Goal: Find specific page/section: Find specific page/section

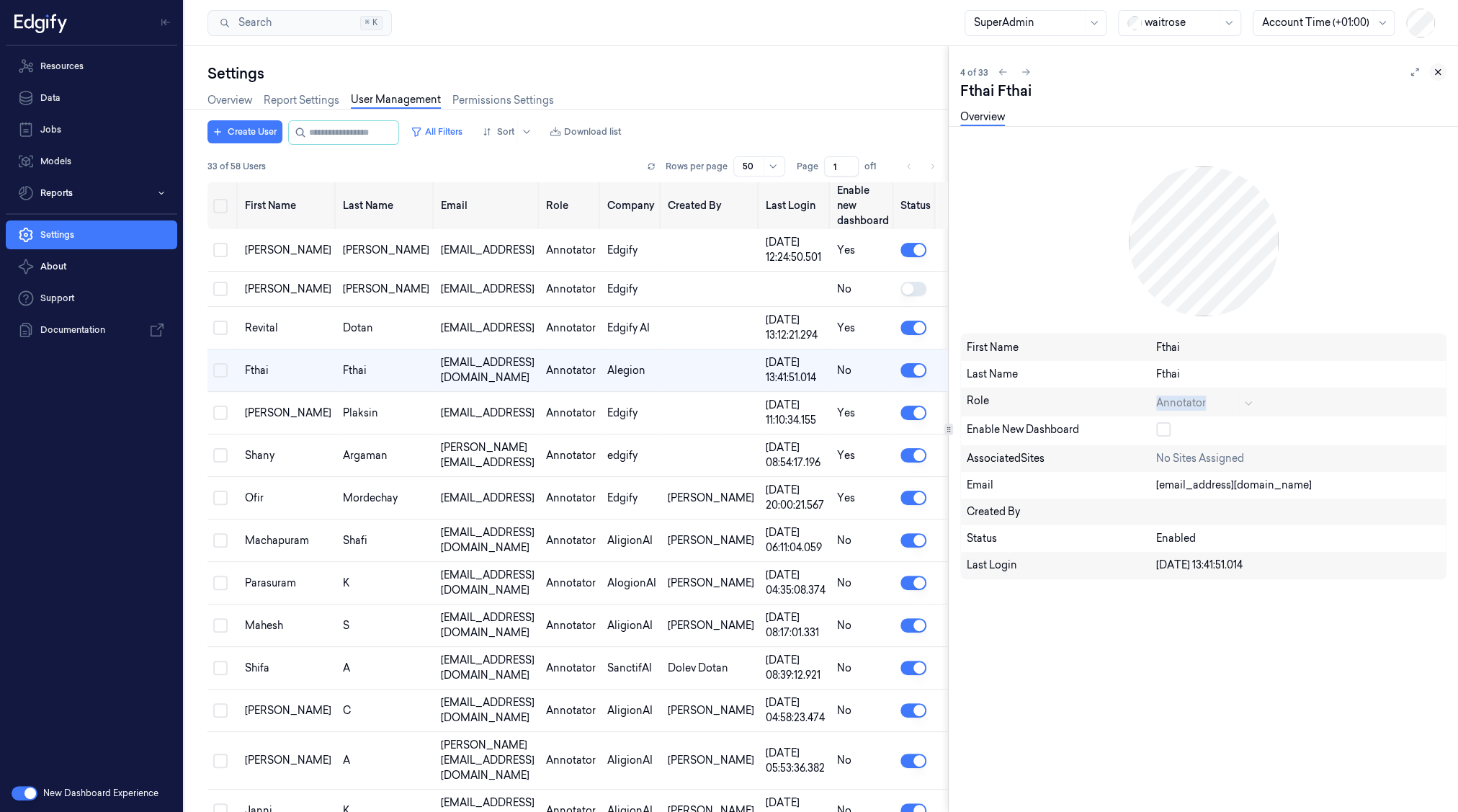
click at [1437, 68] on icon at bounding box center [1437, 72] width 10 height 10
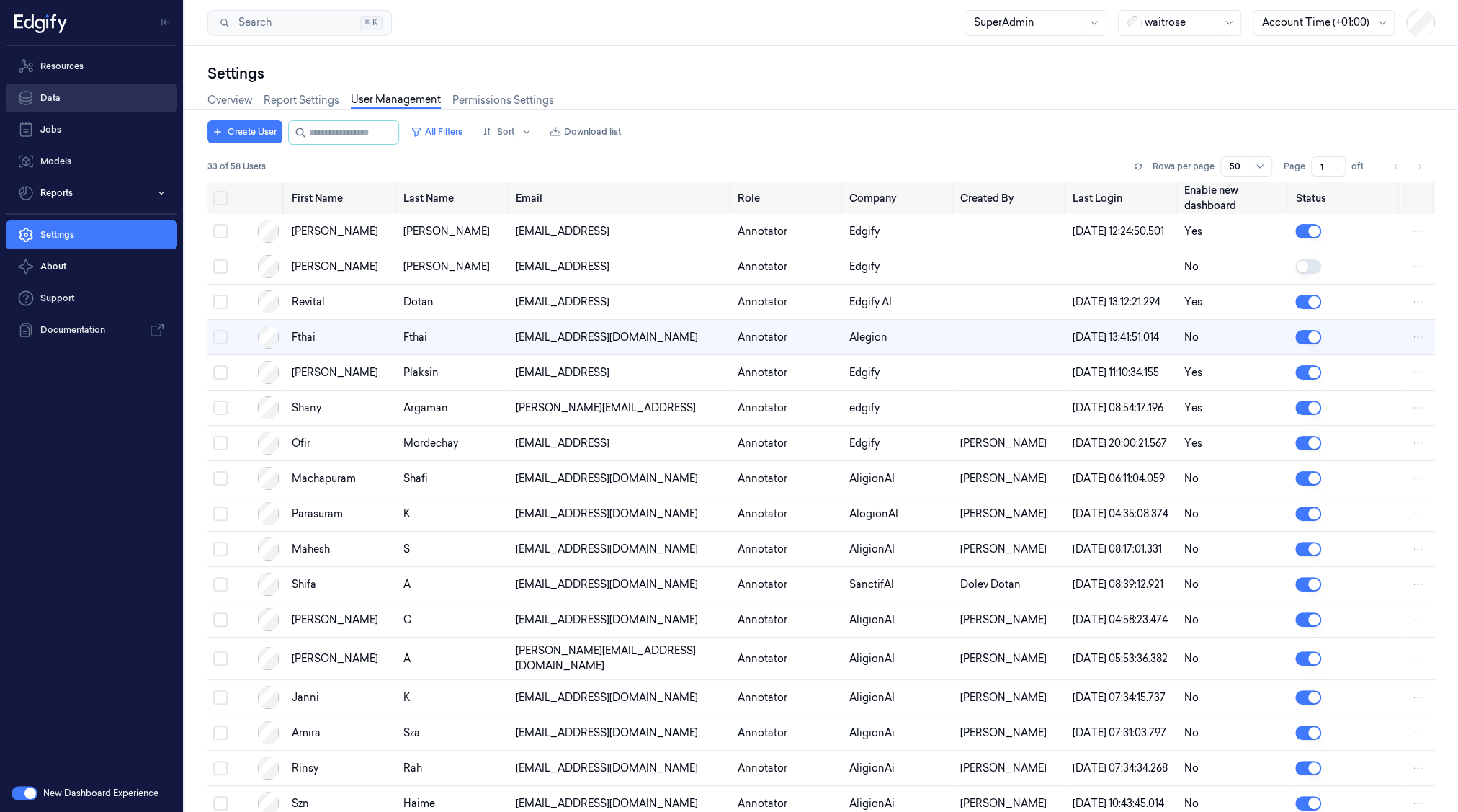
click at [55, 103] on link "Data" at bounding box center [91, 98] width 172 height 29
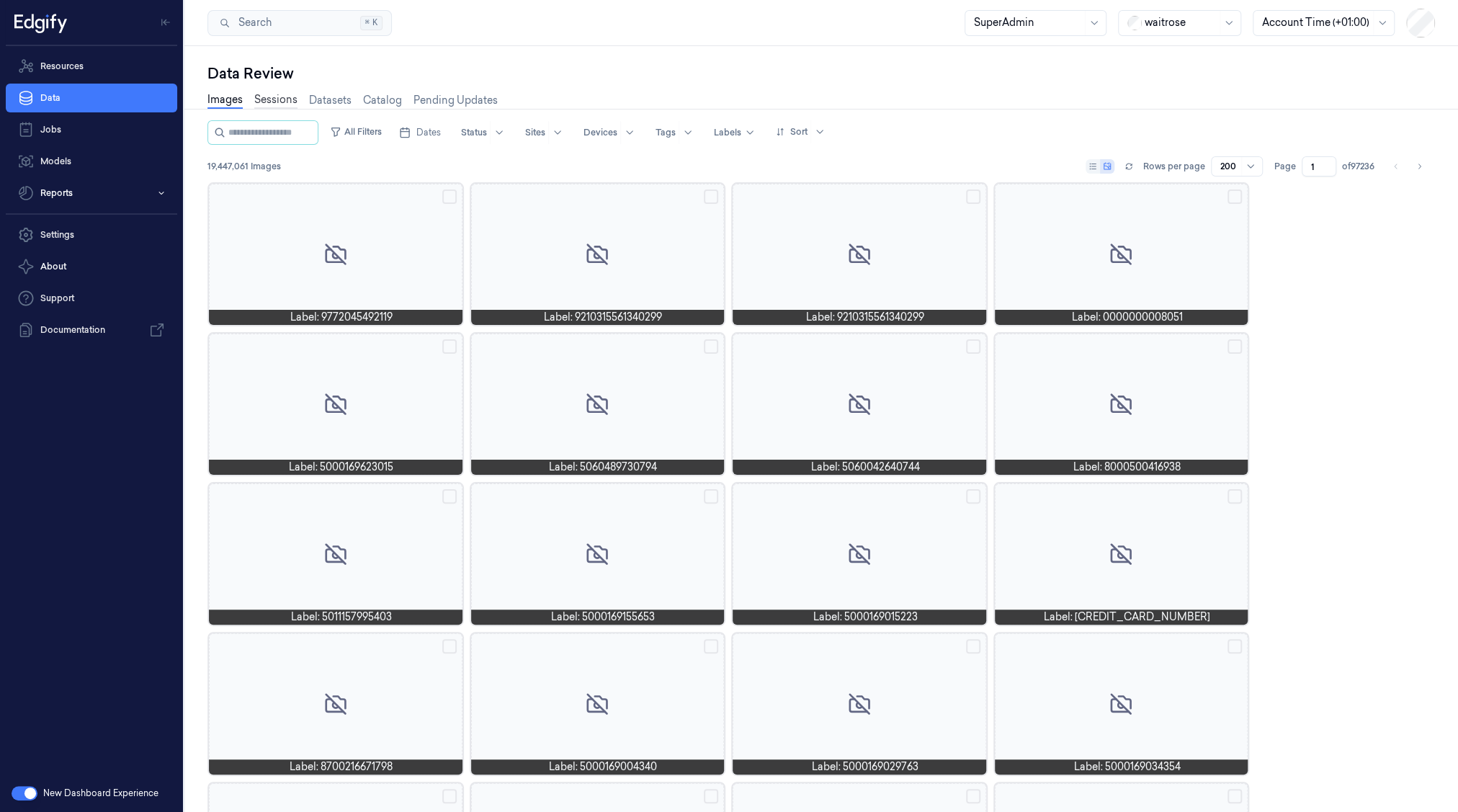
click at [275, 102] on link "Sessions" at bounding box center [276, 101] width 43 height 17
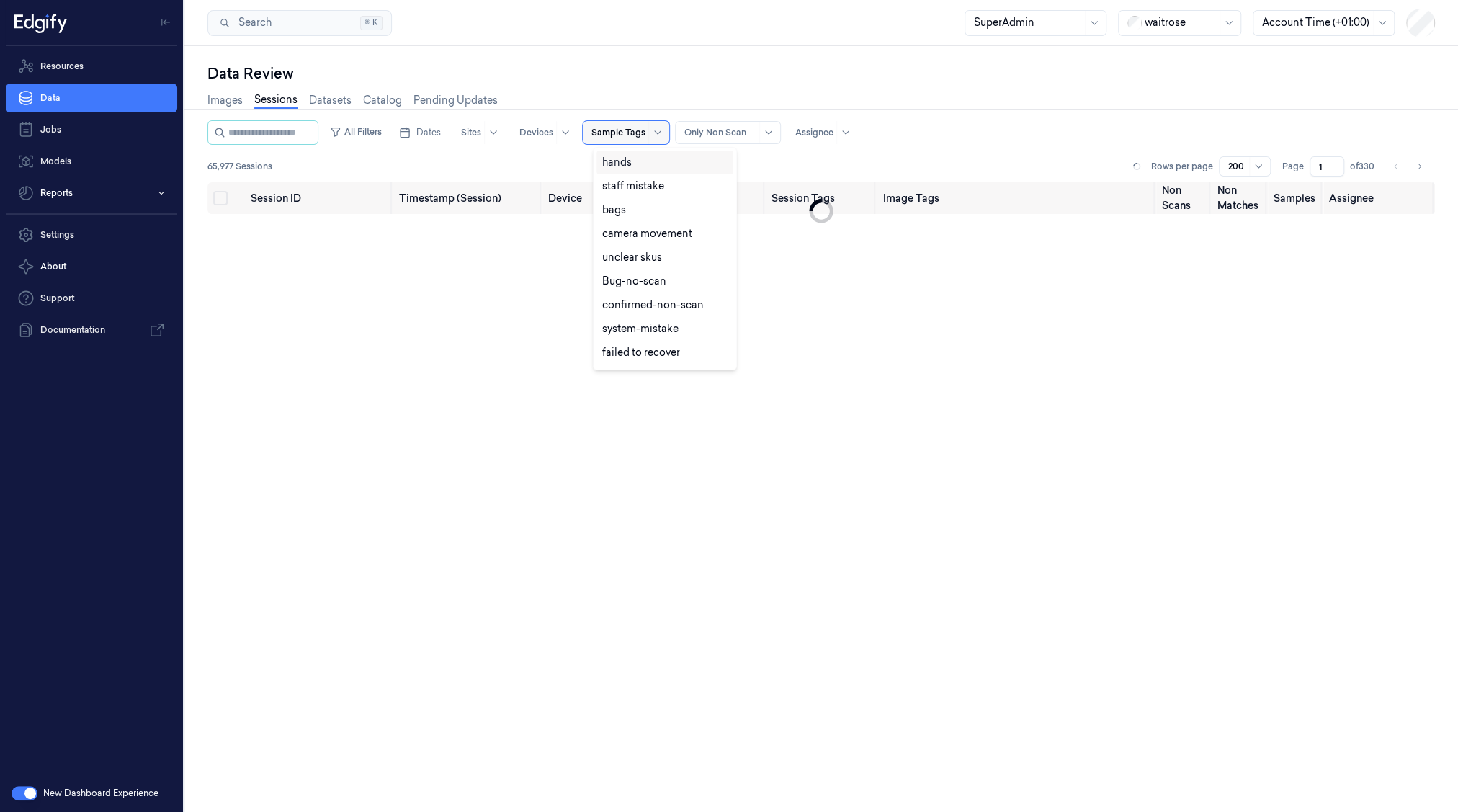
click at [616, 131] on div at bounding box center [618, 132] width 54 height 13
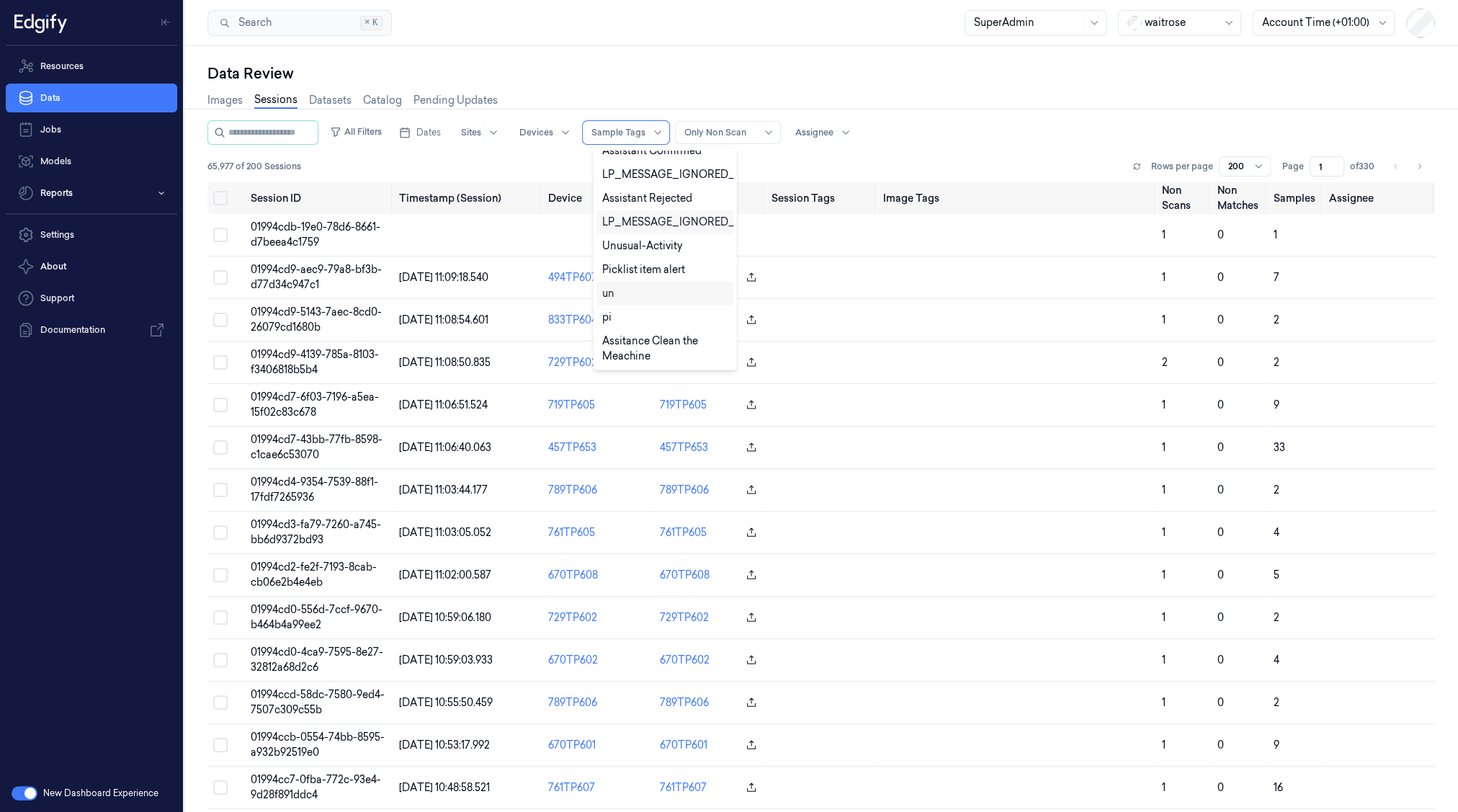
scroll to position [375, 0]
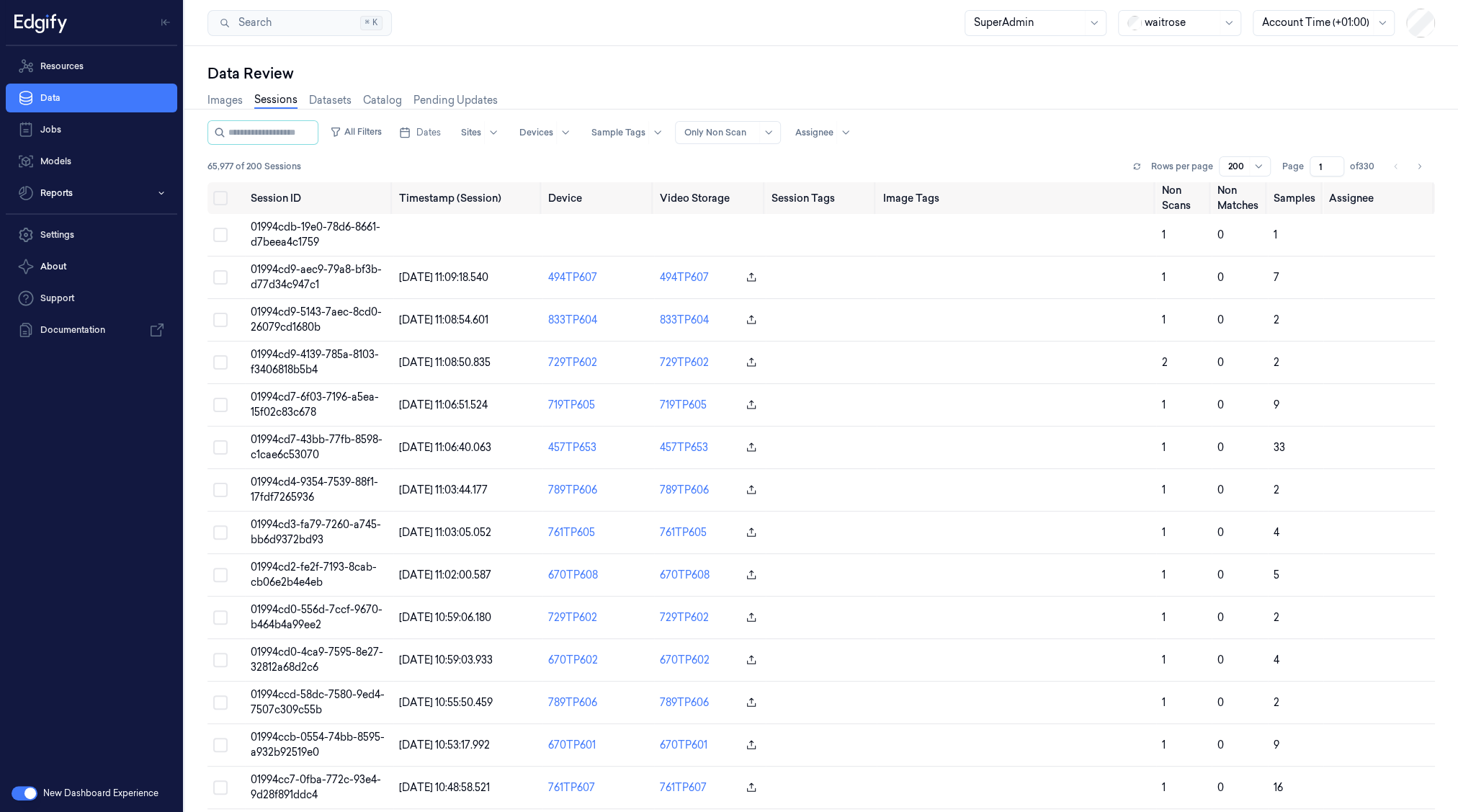
click at [933, 119] on div "Images Sessions Datasets Catalog Pending Updates" at bounding box center [821, 102] width 1228 height 36
click at [798, 129] on div "Assignee" at bounding box center [831, 132] width 88 height 23
click at [828, 131] on div at bounding box center [814, 132] width 38 height 13
click at [770, 87] on div "Images Sessions Datasets Catalog Pending Updates" at bounding box center [821, 102] width 1228 height 36
click at [645, 138] on div at bounding box center [618, 132] width 54 height 13
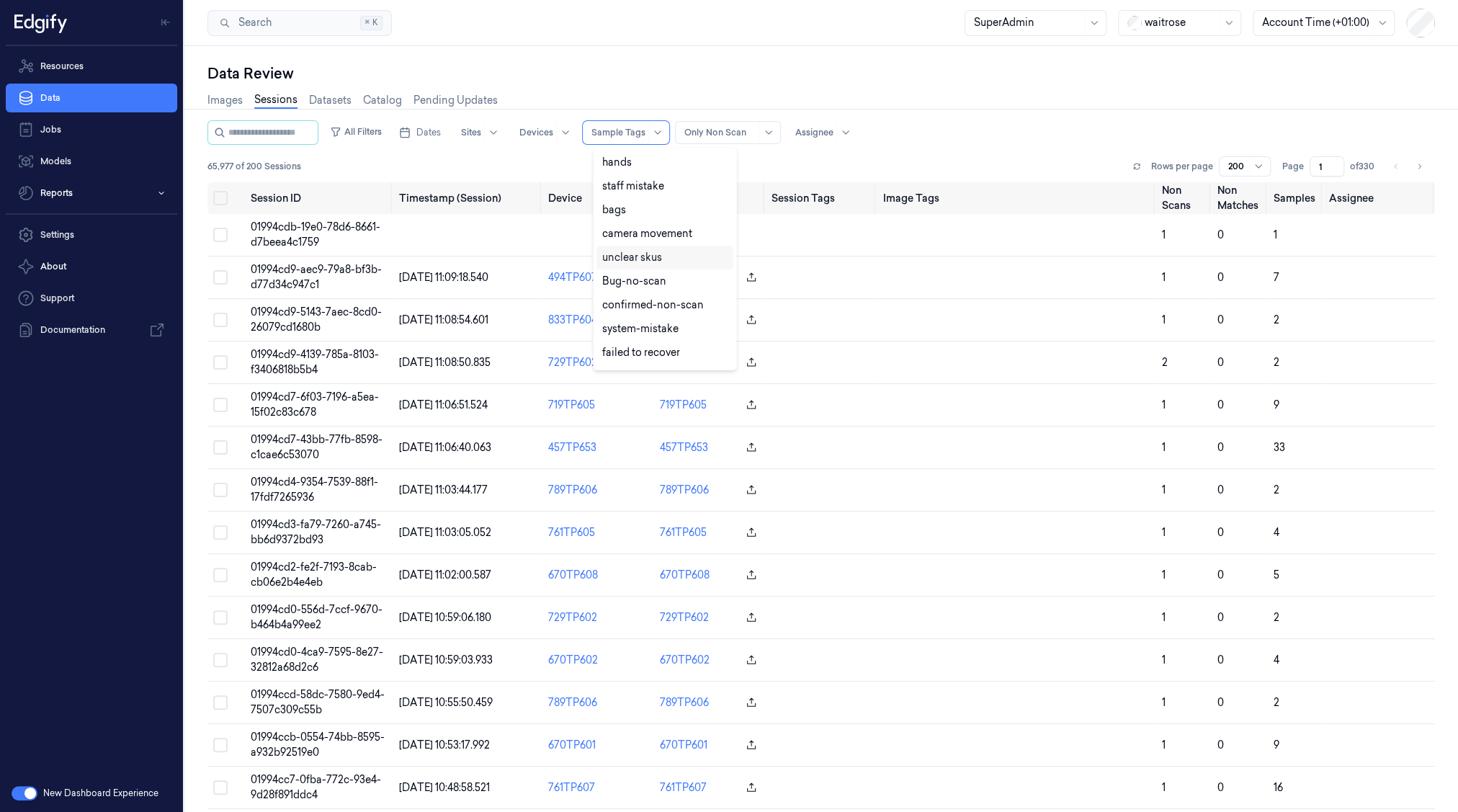
scroll to position [0, 0]
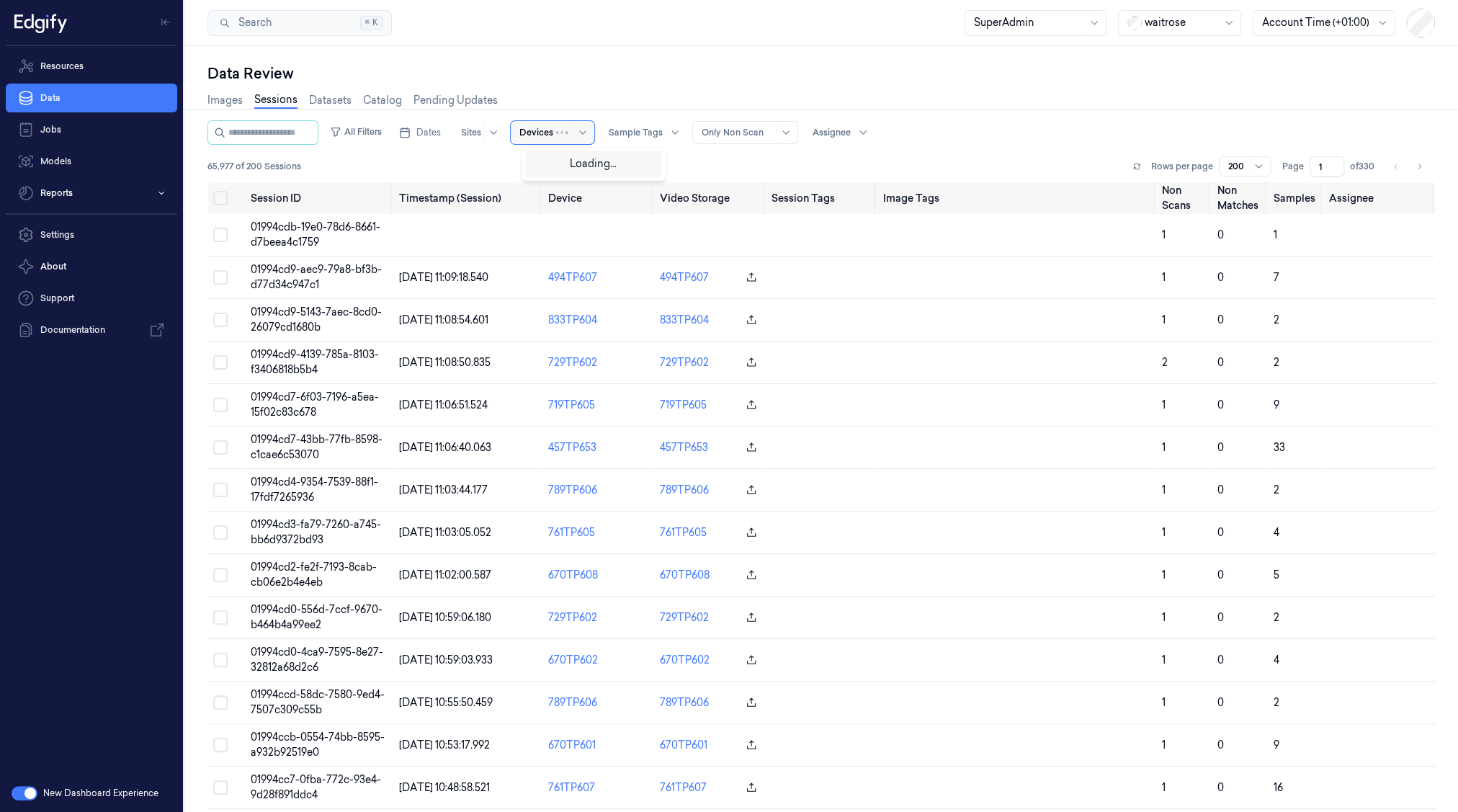
click at [539, 121] on div "Devices" at bounding box center [536, 132] width 34 height 23
click at [930, 127] on div "All Filters Dates Sites Use Up and Down to choose options, press Enter to selec…" at bounding box center [821, 132] width 1228 height 24
click at [586, 134] on icon at bounding box center [583, 132] width 11 height 11
click at [495, 141] on div at bounding box center [502, 132] width 35 height 23
click at [441, 137] on span "Dates" at bounding box center [429, 132] width 24 height 13
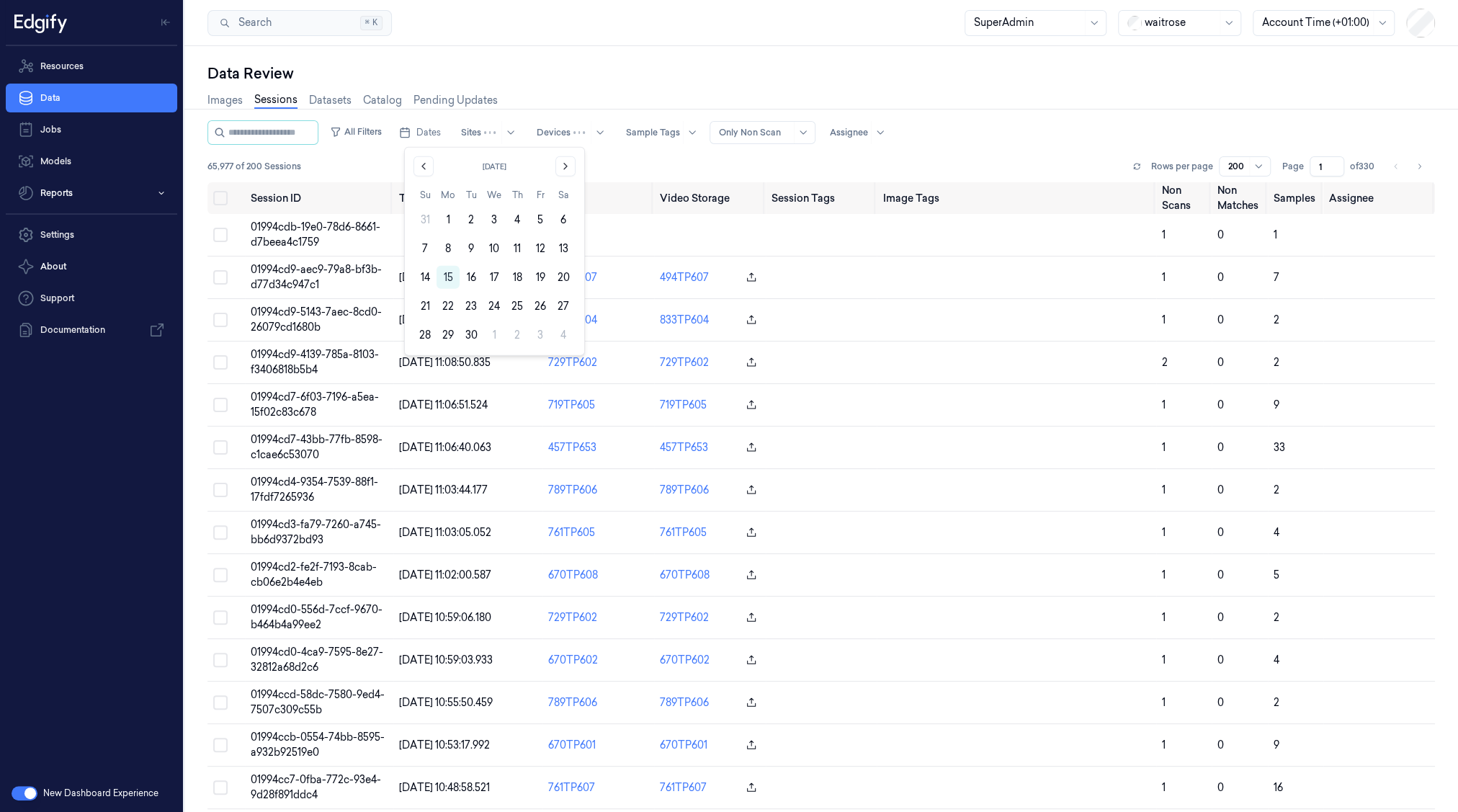
click at [642, 66] on div "Data Review" at bounding box center [821, 74] width 1228 height 21
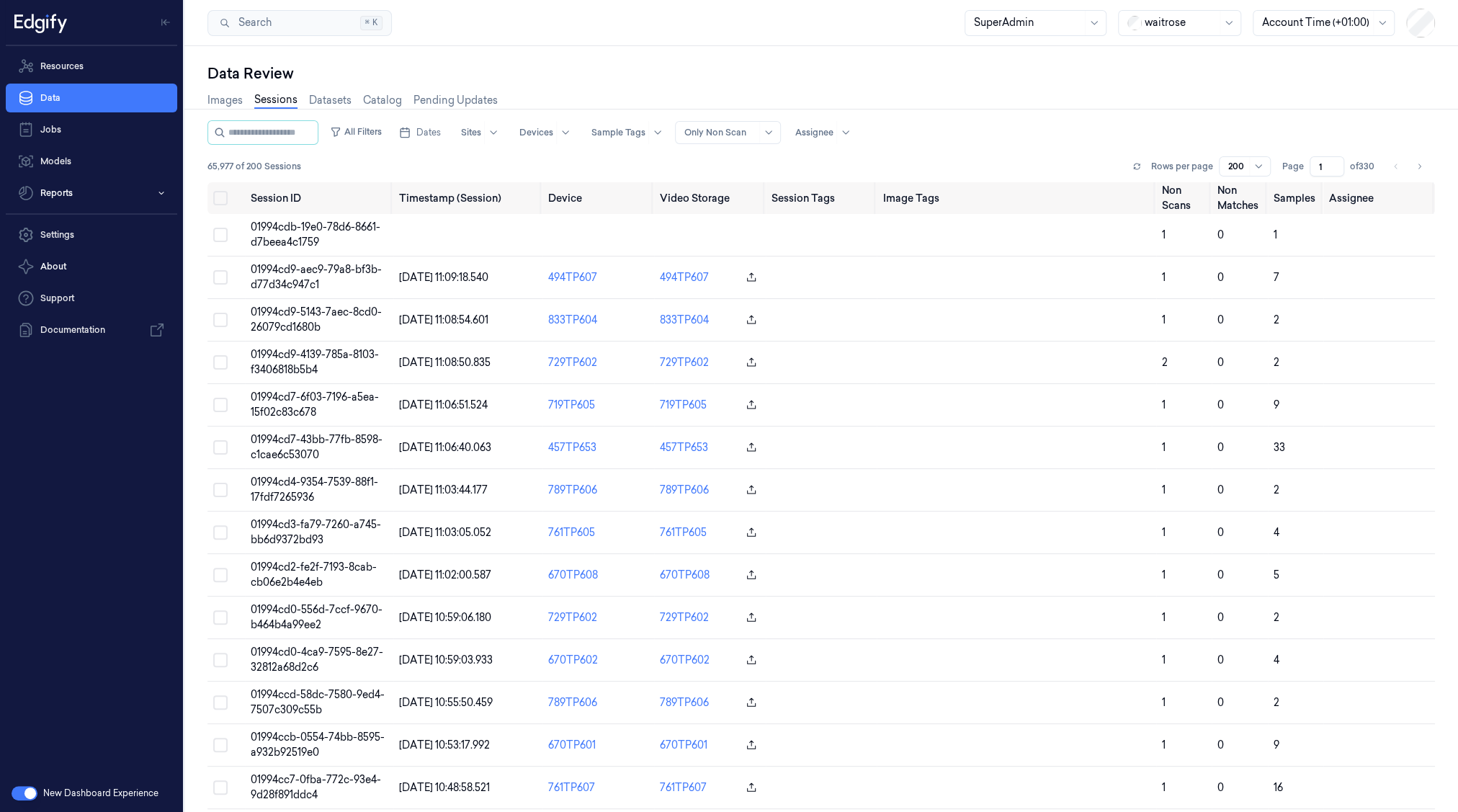
click at [1156, 33] on div "waitrose" at bounding box center [1180, 23] width 72 height 24
